Goal: Transaction & Acquisition: Subscribe to service/newsletter

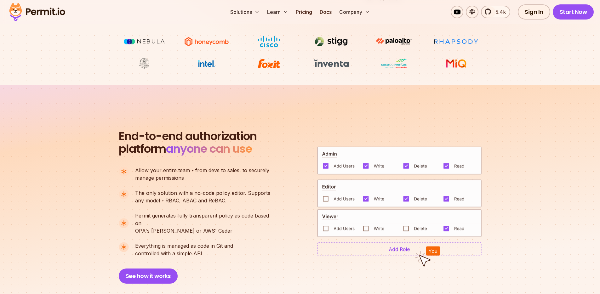
scroll to position [351, 0]
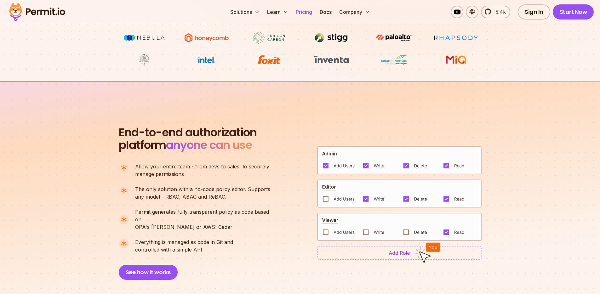
click at [302, 12] on link "Pricing" at bounding box center [303, 12] width 21 height 13
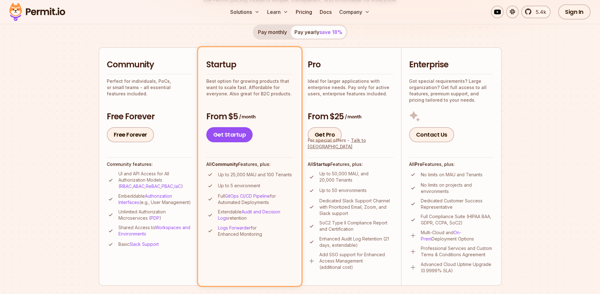
scroll to position [122, 0]
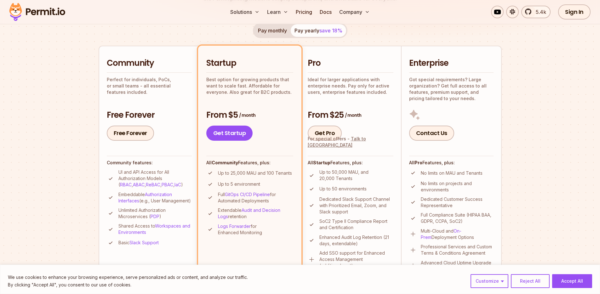
click at [162, 79] on p "Perfect for individuals, PoCs, or small teams - all essential features included." at bounding box center [149, 86] width 85 height 19
click at [140, 81] on p "Perfect for individuals, PoCs, or small teams - all essential features included." at bounding box center [149, 86] width 85 height 19
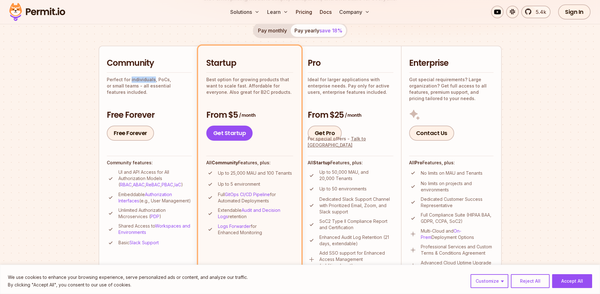
click at [140, 81] on p "Perfect for individuals, PoCs, or small teams - all essential features included." at bounding box center [149, 86] width 85 height 19
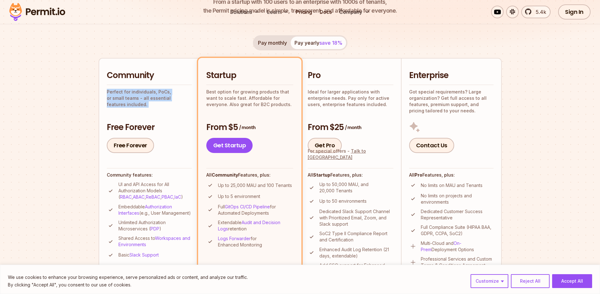
scroll to position [0, 0]
